Goal: Task Accomplishment & Management: Use online tool/utility

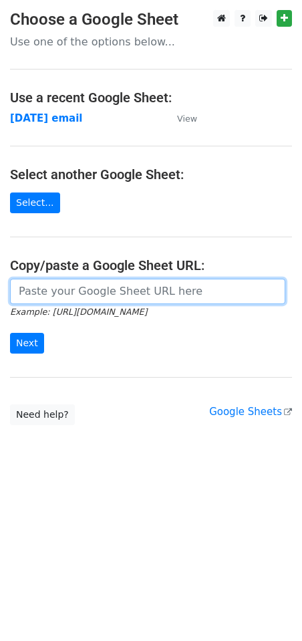
click at [55, 279] on input "url" at bounding box center [147, 291] width 275 height 25
paste input "https://docs.google.com/spreadsheets/d/1pQNWuo3tVccira4sDjWp9FUH0BX3aebFEqnJfuy…"
type input "https://docs.google.com/spreadsheets/d/1pQNWuo3tVccira4sDjWp9FUH0BX3aebFEqnJfuy…"
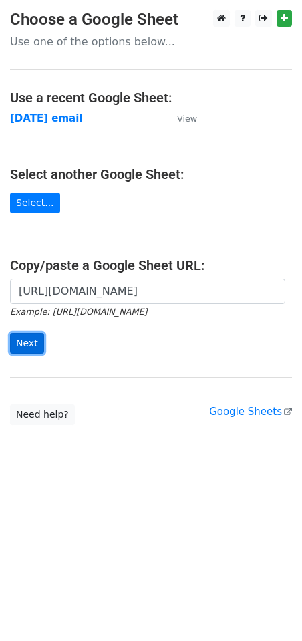
scroll to position [0, 0]
click at [32, 341] on input "Next" at bounding box center [27, 343] width 34 height 21
click at [35, 342] on input "Next" at bounding box center [27, 343] width 34 height 21
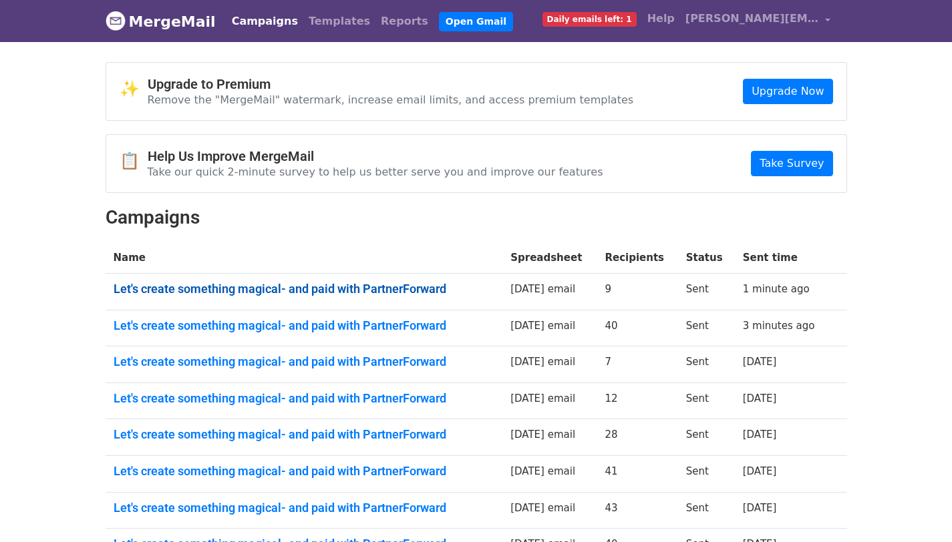
click at [343, 287] on link "Let's create something magical- and paid with PartnerForward" at bounding box center [304, 289] width 381 height 15
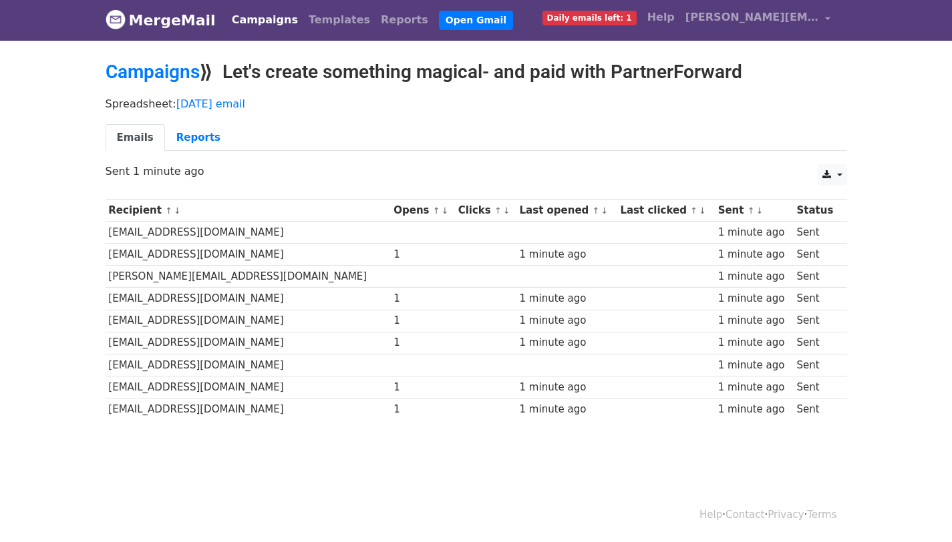
scroll to position [1, 0]
